Goal: Task Accomplishment & Management: Use online tool/utility

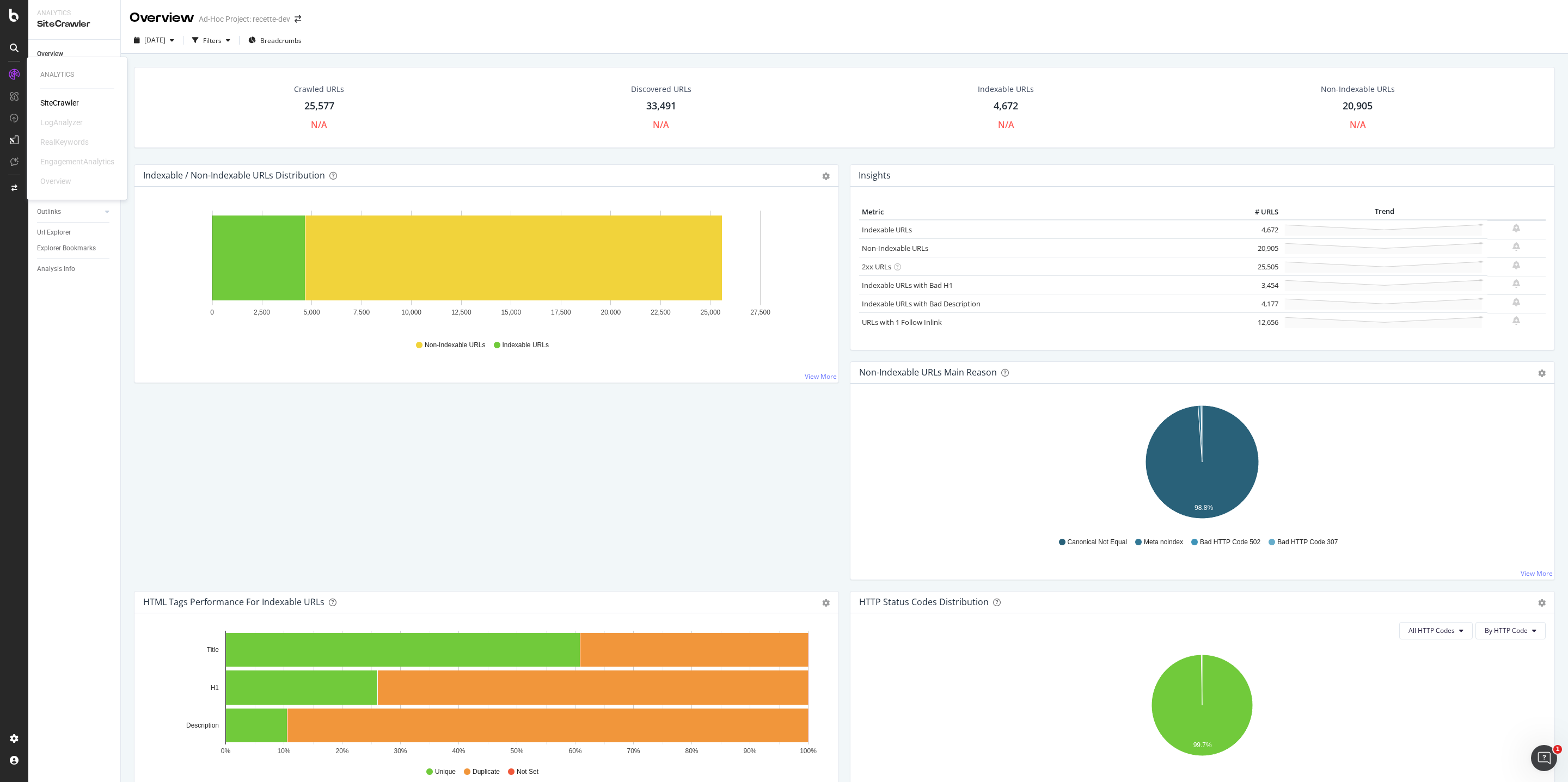
click at [19, 77] on div at bounding box center [14, 74] width 17 height 17
click at [15, 23] on div at bounding box center [14, 391] width 28 height 782
click at [15, 12] on icon at bounding box center [14, 15] width 10 height 13
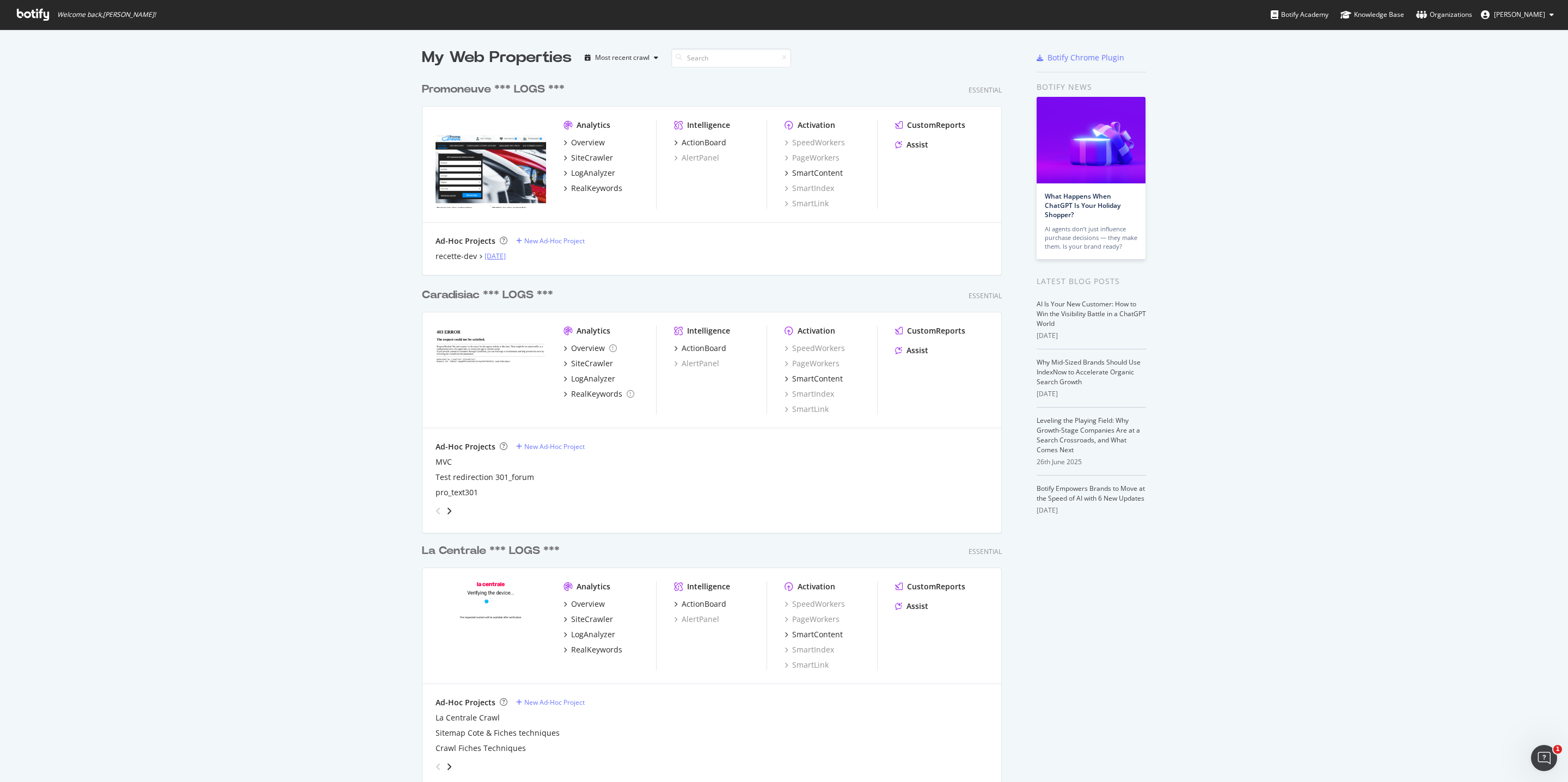
click at [495, 259] on link "Aug 8th 25" at bounding box center [495, 256] width 21 height 9
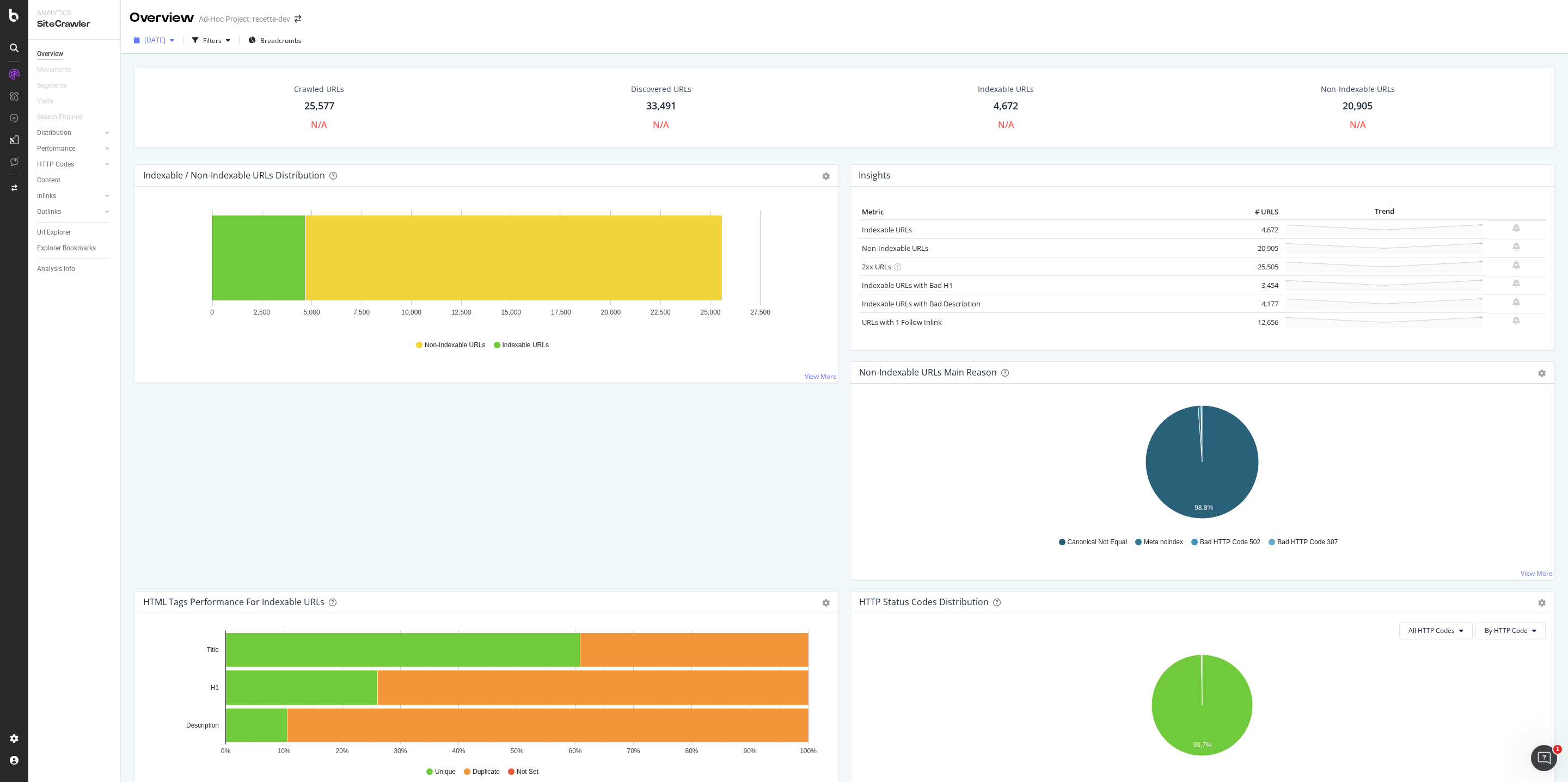
click at [179, 46] on div "2025 Aug. 8th" at bounding box center [154, 41] width 49 height 17
click at [56, 54] on div "Overview" at bounding box center [50, 54] width 26 height 12
click at [19, 80] on div at bounding box center [14, 74] width 17 height 17
click at [15, 10] on icon at bounding box center [14, 15] width 10 height 13
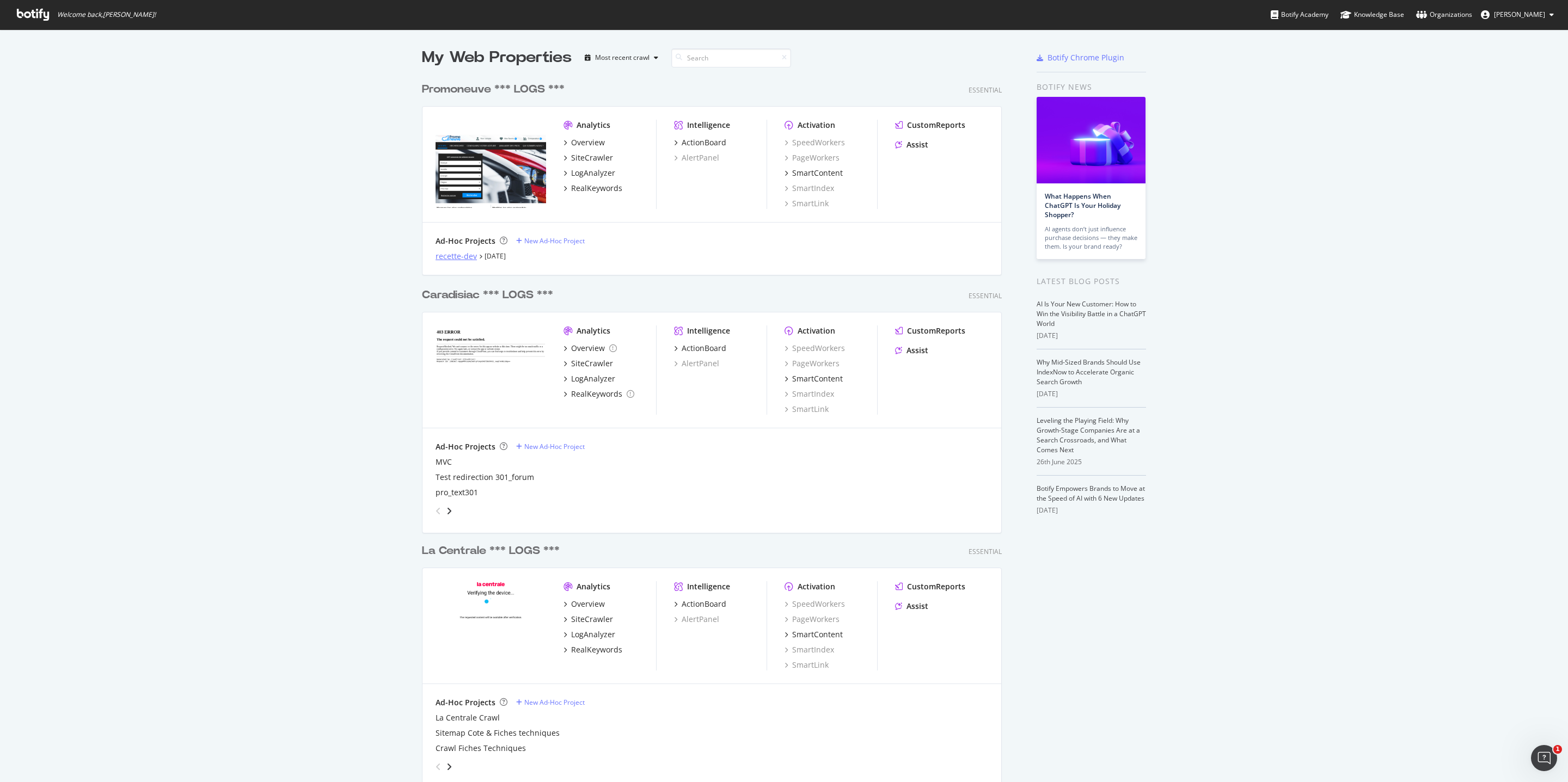
click at [461, 258] on div "recette-dev" at bounding box center [456, 256] width 41 height 11
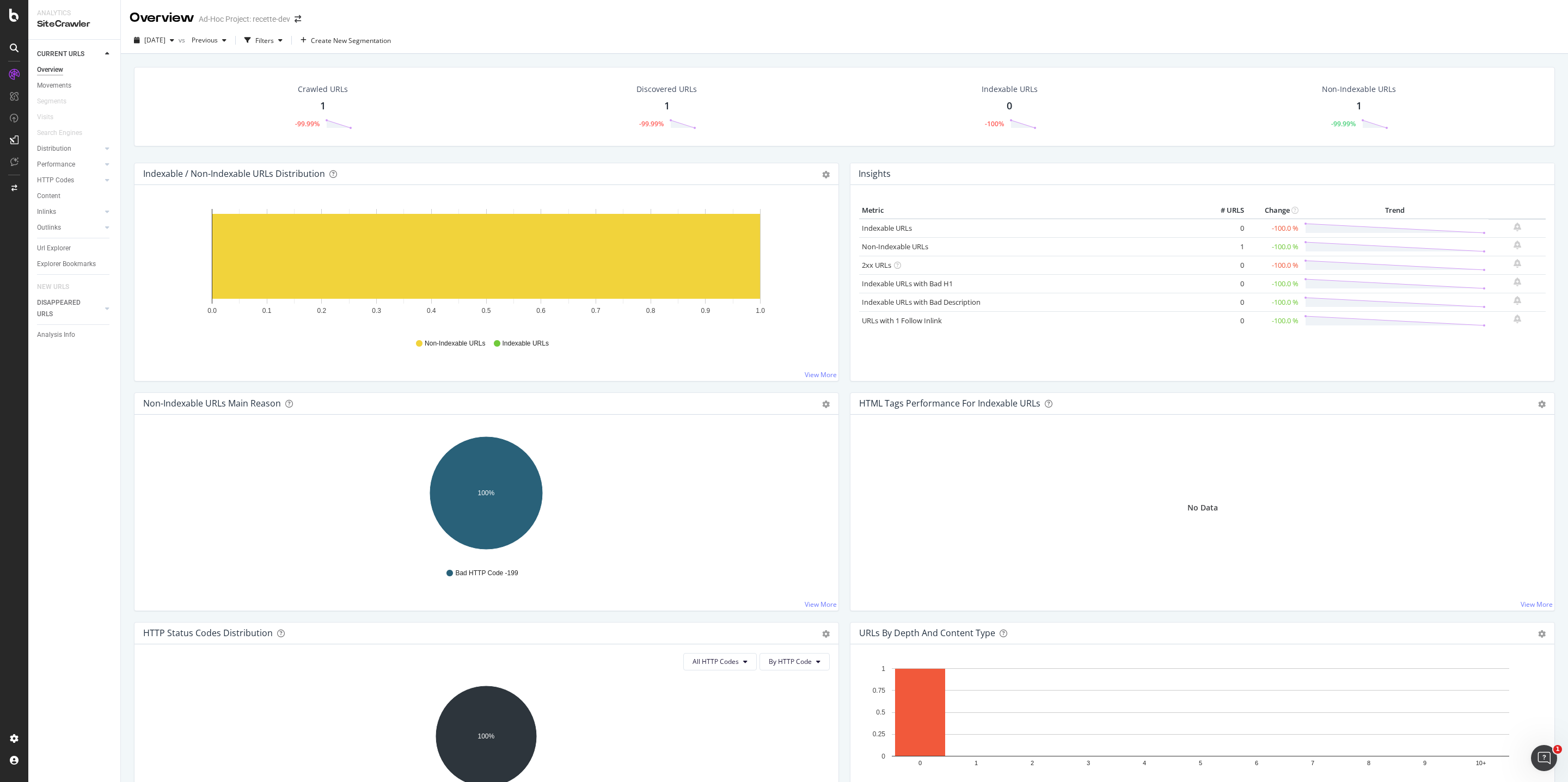
click at [4, 22] on div at bounding box center [14, 391] width 28 height 782
click at [9, 18] on icon at bounding box center [14, 15] width 10 height 13
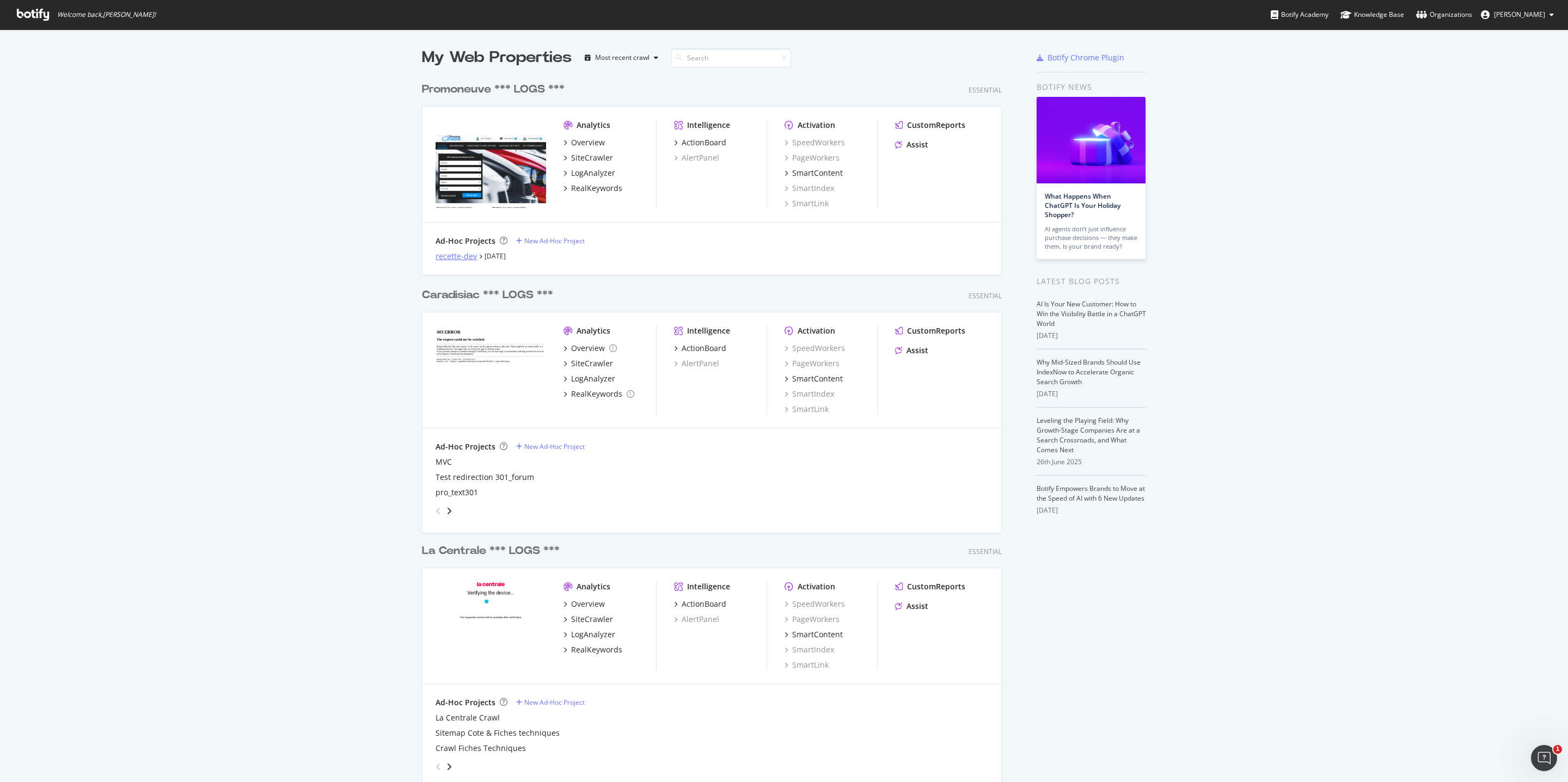
click at [460, 257] on div "recette-dev" at bounding box center [456, 256] width 41 height 11
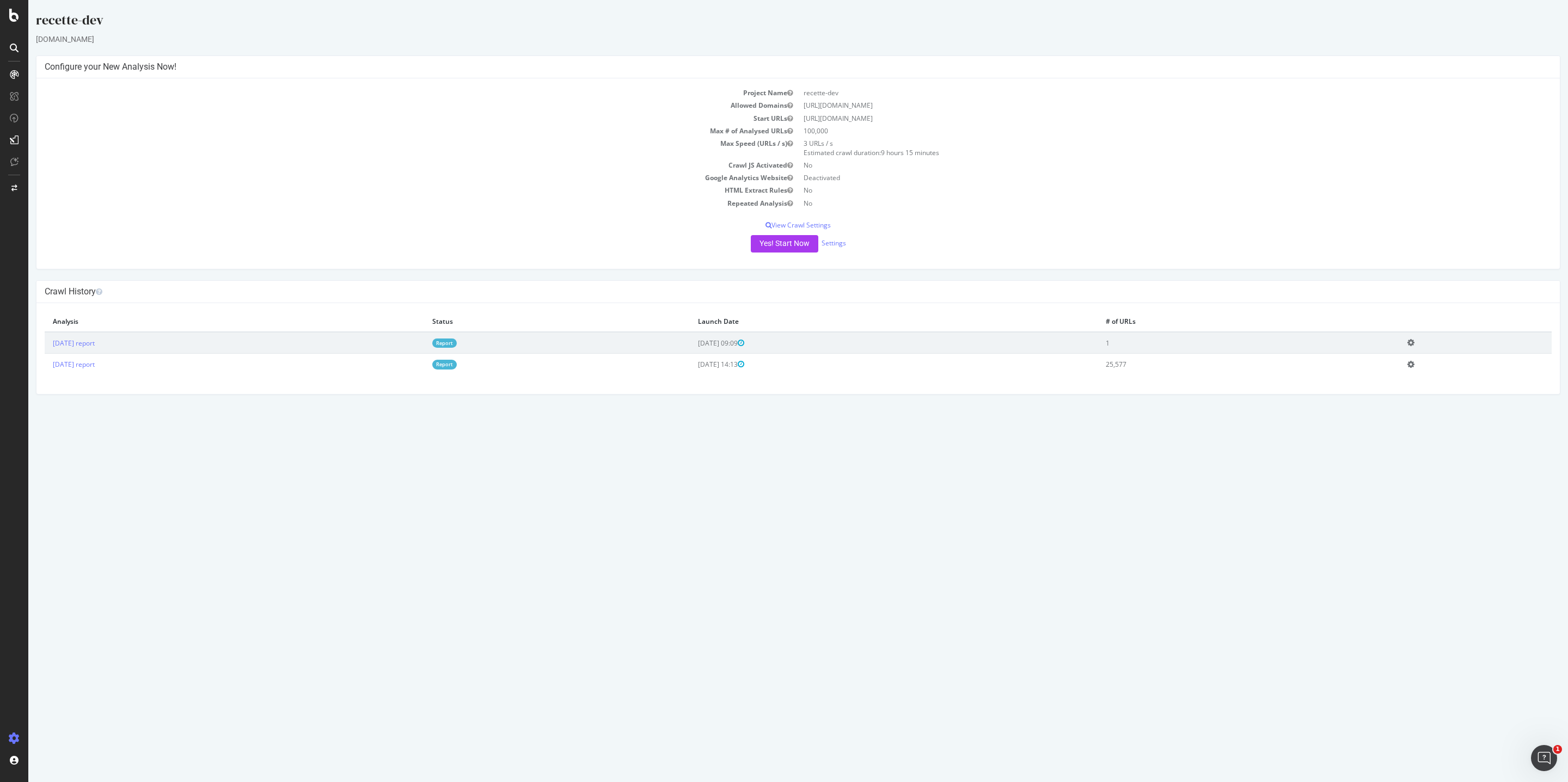
click at [1414, 346] on icon at bounding box center [1411, 342] width 7 height 8
click at [1401, 377] on link "Delete analysis" at bounding box center [1371, 373] width 87 height 14
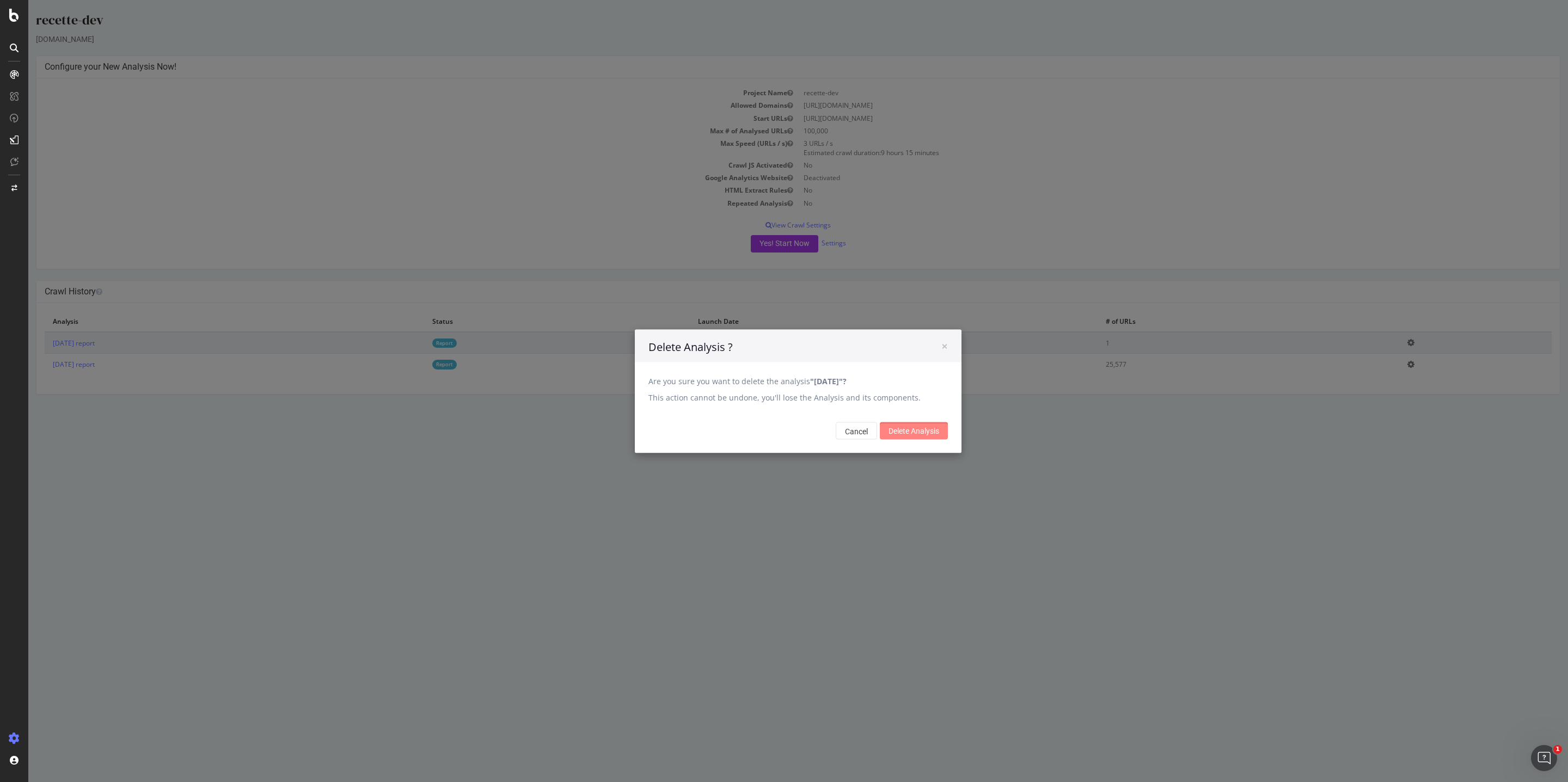
click at [944, 427] on input "Delete Analysis" at bounding box center [913, 430] width 68 height 17
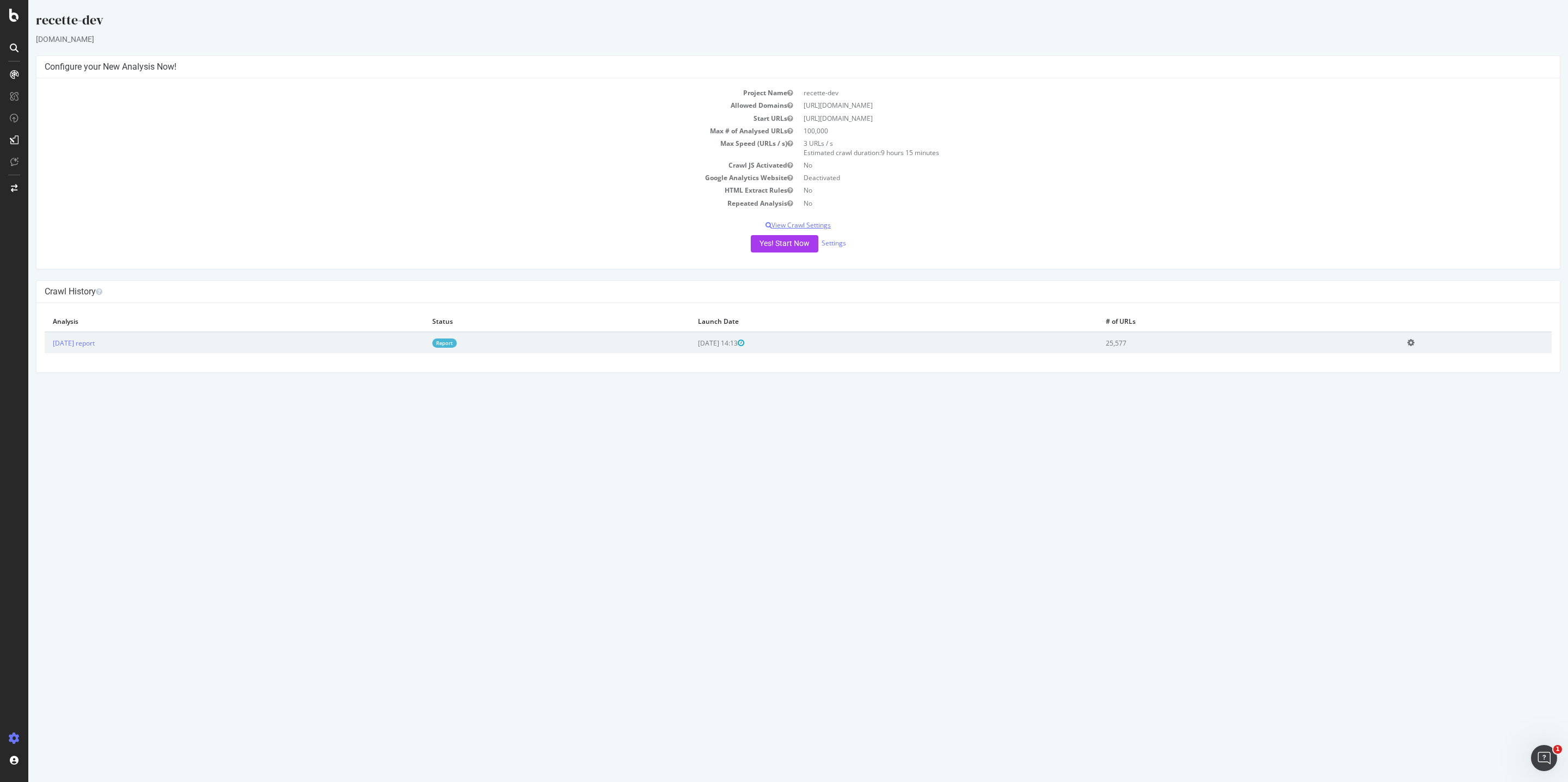
click at [793, 221] on p "View Crawl Settings" at bounding box center [798, 225] width 1507 height 9
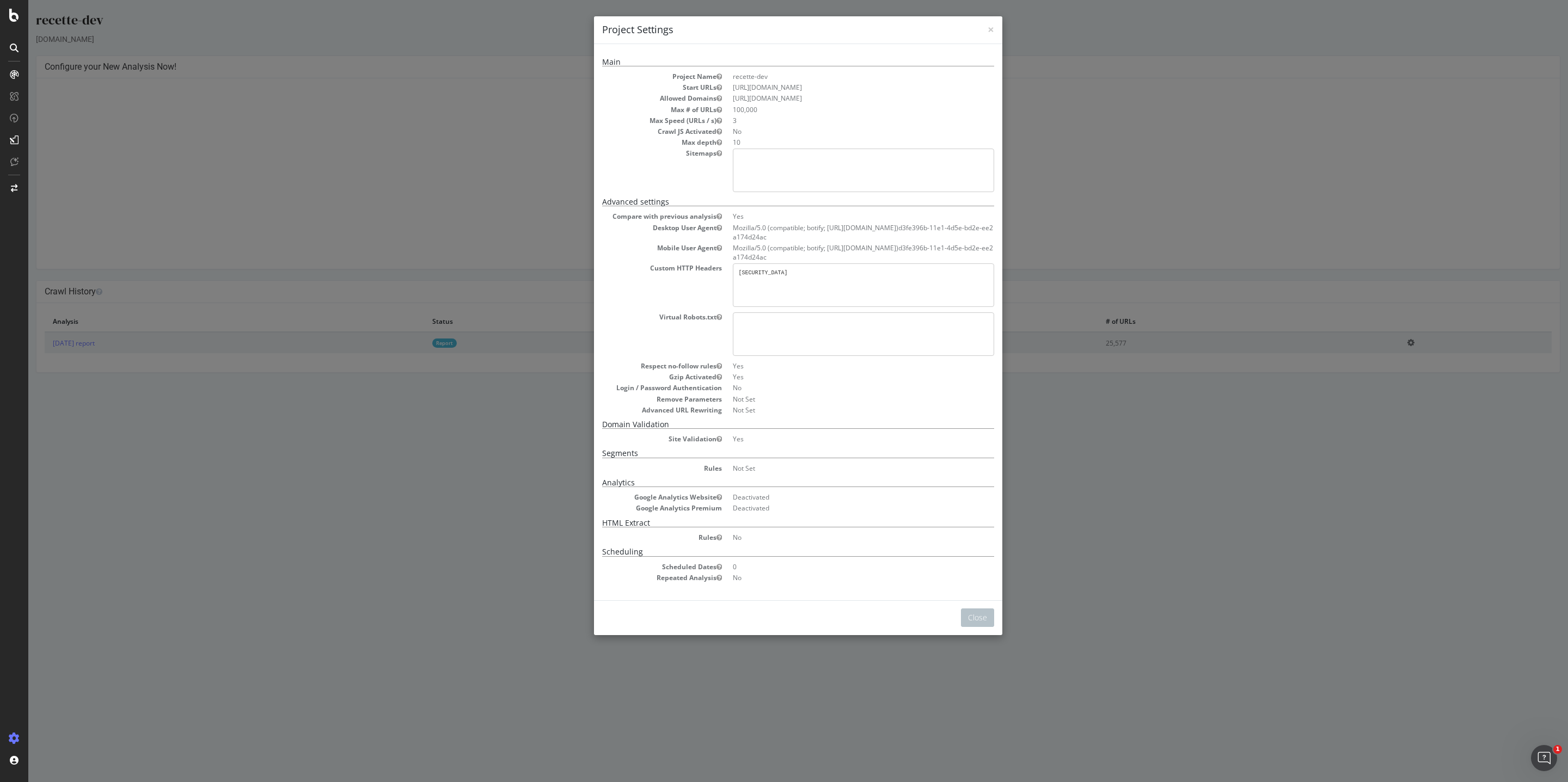
click at [931, 273] on pre "Cookie: _devsecret=D19E4713-9639-49B1-A32F-B3808DBB68D5" at bounding box center [863, 285] width 261 height 43
click at [558, 538] on div "× Close Project Settings Main Project Name recette-dev Start URLs https://new.d…" at bounding box center [798, 391] width 1540 height 782
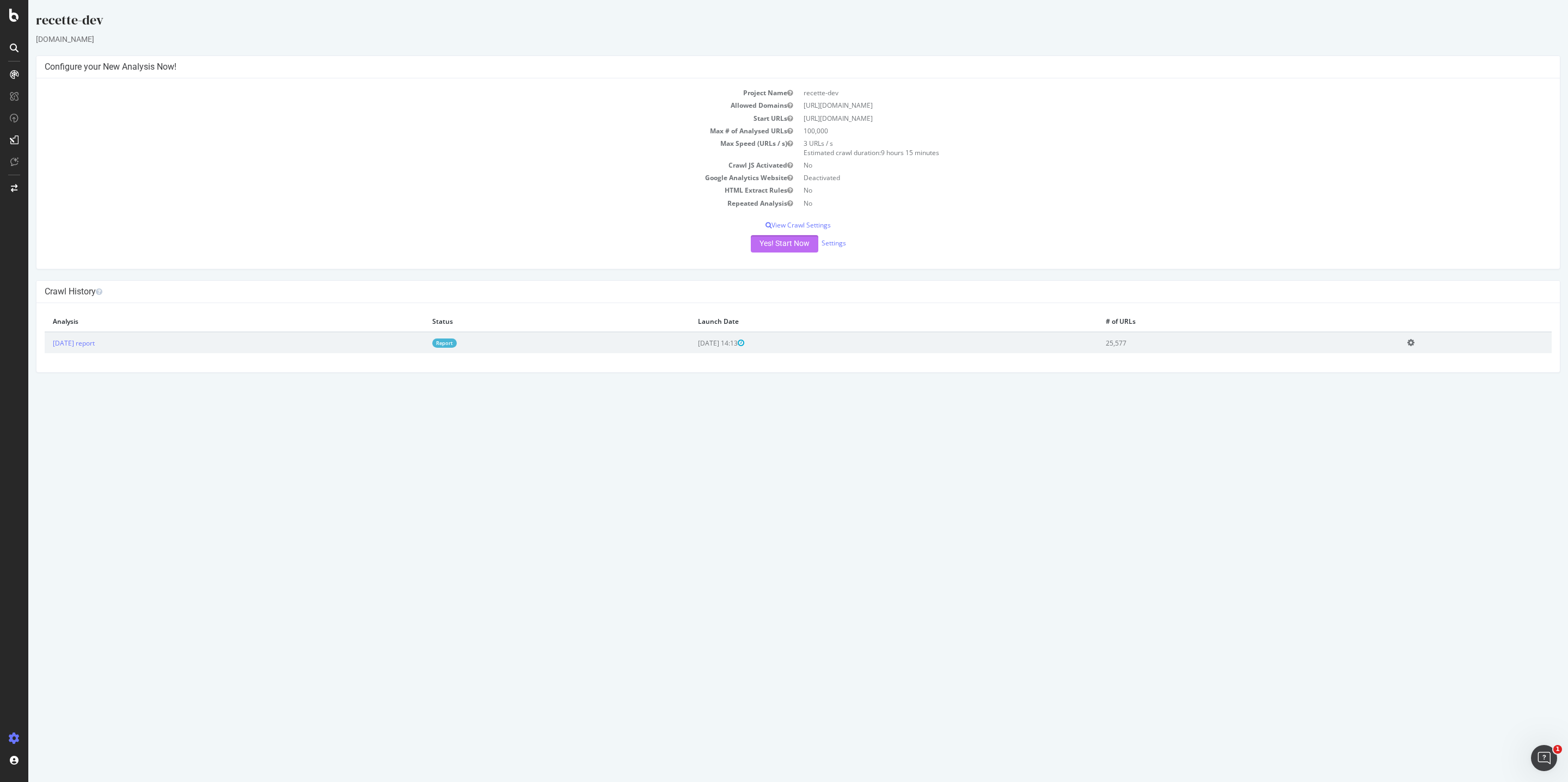
click at [786, 245] on button "Yes! Start Now" at bounding box center [784, 243] width 68 height 17
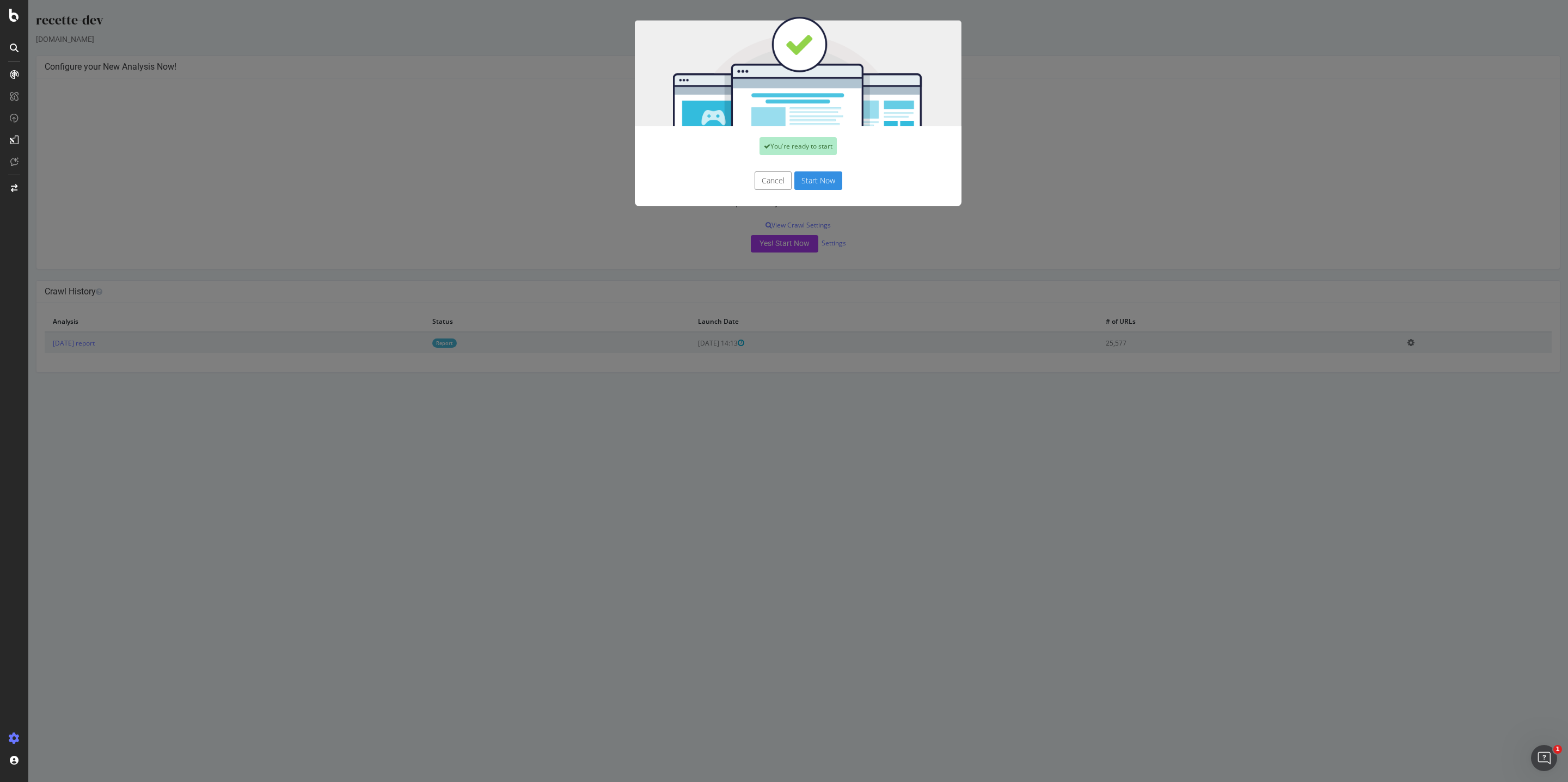
click at [806, 184] on button "Start Now" at bounding box center [818, 181] width 48 height 19
